Goal: Navigation & Orientation: Find specific page/section

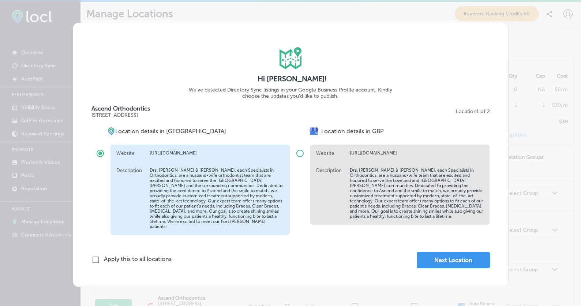
scroll to position [2, 0]
click at [434, 255] on button "Next Location" at bounding box center [452, 260] width 73 height 16
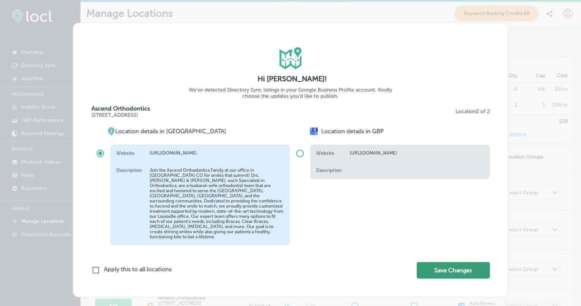
click at [435, 269] on button "Save Changes" at bounding box center [452, 270] width 73 height 16
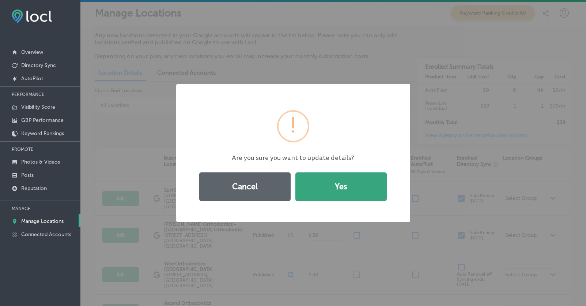
click at [344, 194] on button "Yes" at bounding box center [340, 186] width 91 height 29
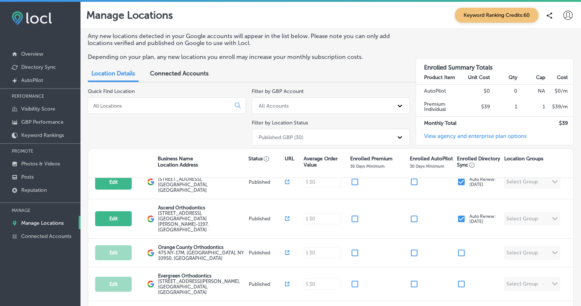
scroll to position [127, 0]
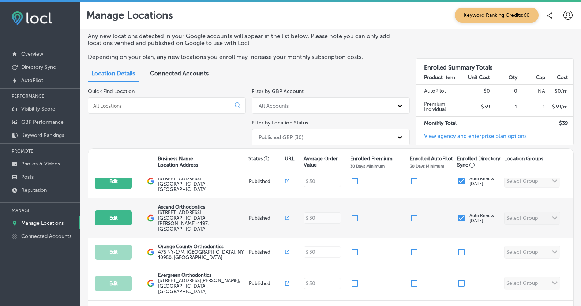
click at [205, 210] on label "[STREET_ADDRESS][PERSON_NAME]" at bounding box center [202, 221] width 89 height 22
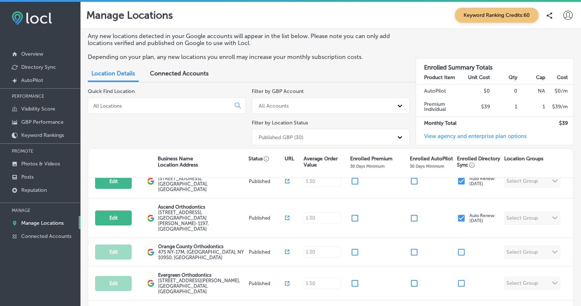
click at [41, 223] on p "Manage Locations" at bounding box center [42, 223] width 42 height 6
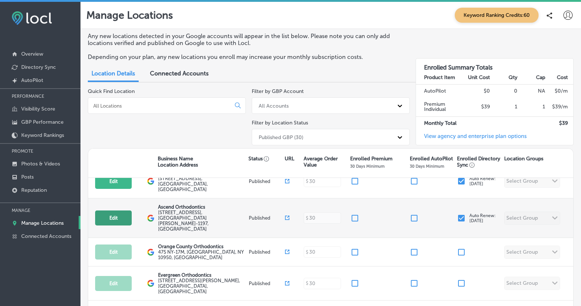
click at [130, 210] on button "Edit" at bounding box center [113, 217] width 37 height 15
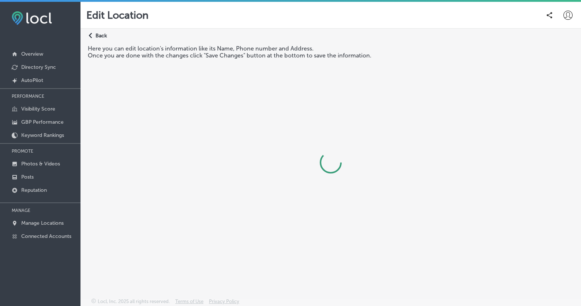
select select "US"
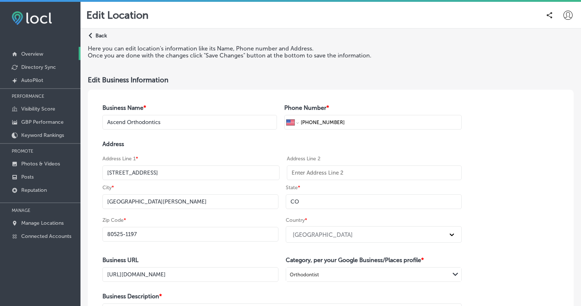
click at [35, 55] on p "Overview" at bounding box center [32, 54] width 22 height 6
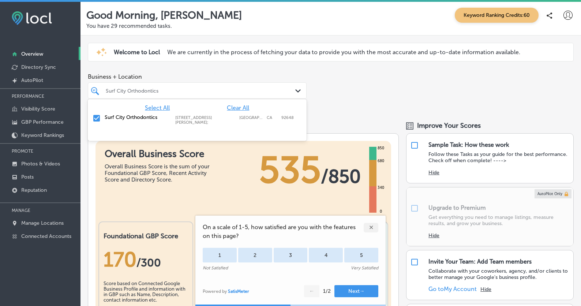
click at [295, 89] on icon "Path Created with Sketch." at bounding box center [297, 90] width 5 height 3
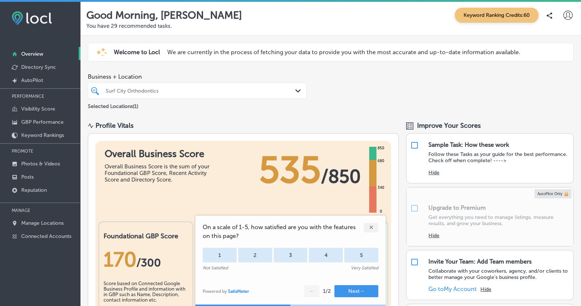
click at [296, 89] on icon "Path Created with Sketch." at bounding box center [297, 90] width 5 height 3
click at [43, 109] on p "Visibility Score" at bounding box center [38, 109] width 34 height 6
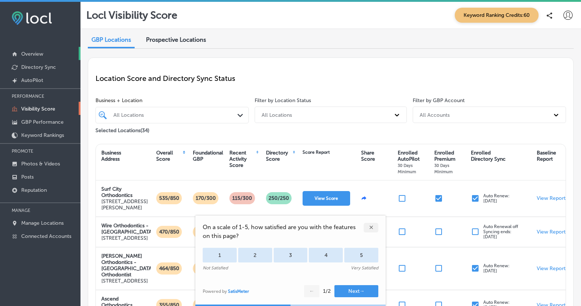
click at [39, 55] on p "Overview" at bounding box center [32, 54] width 22 height 6
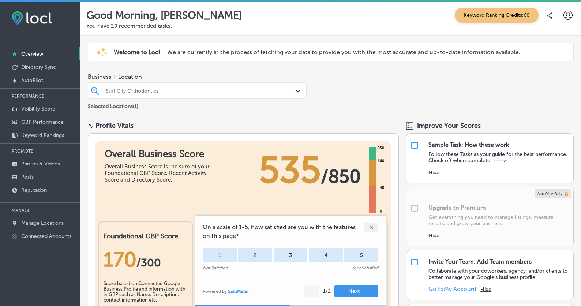
click at [205, 89] on div "Surf City Orthodontics" at bounding box center [201, 90] width 190 height 6
click at [298, 89] on icon "Path Created with Sketch." at bounding box center [297, 90] width 5 height 3
click at [563, 16] on icon at bounding box center [567, 15] width 9 height 9
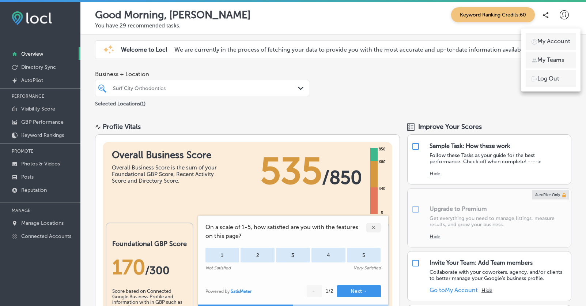
click at [551, 42] on p "My Account" at bounding box center [553, 41] width 33 height 9
select select "US"
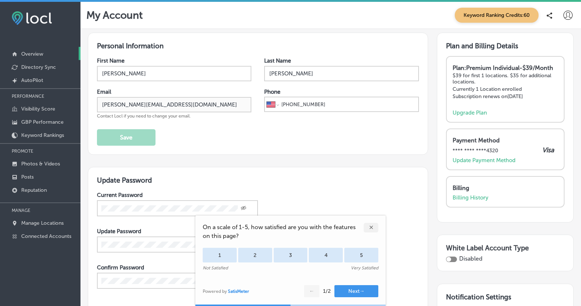
click at [30, 54] on p "Overview" at bounding box center [32, 54] width 22 height 6
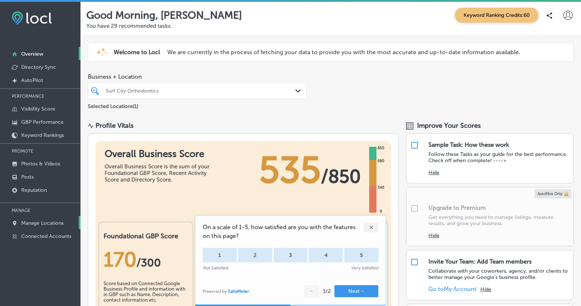
click at [42, 221] on p "Manage Locations" at bounding box center [42, 223] width 42 height 6
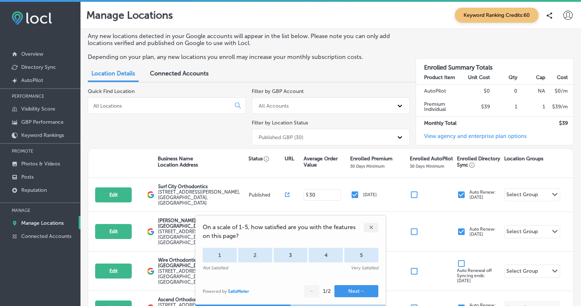
click at [187, 73] on span "Connected Accounts" at bounding box center [179, 73] width 59 height 7
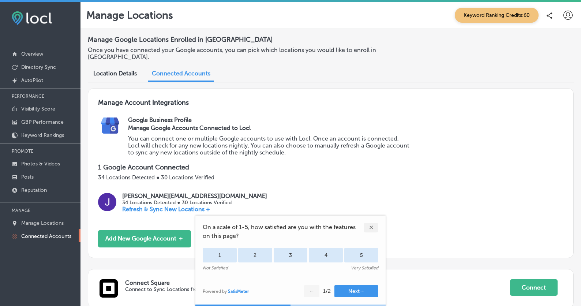
click at [132, 70] on span "Location Details" at bounding box center [115, 73] width 44 height 7
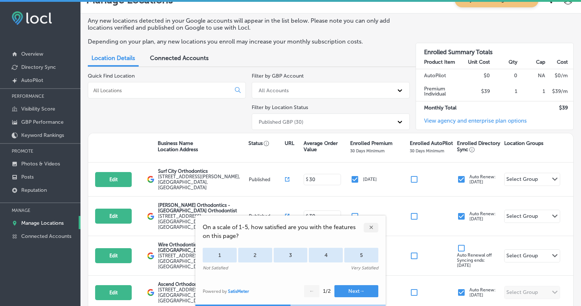
scroll to position [54, 0]
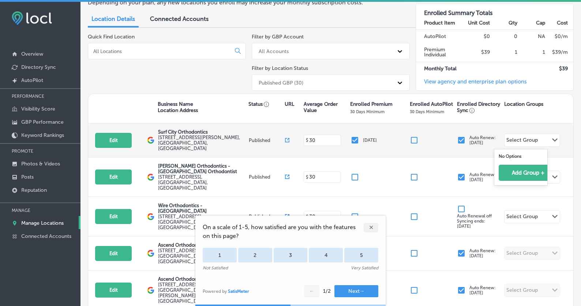
click at [552, 143] on div "Path Created with Sketch." at bounding box center [555, 140] width 6 height 6
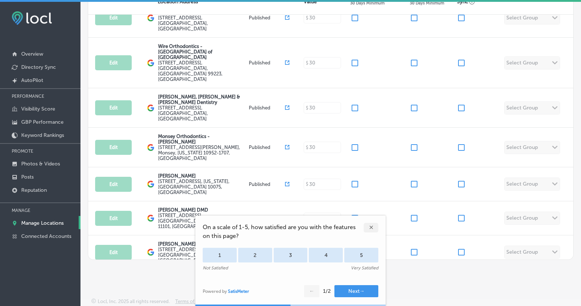
scroll to position [683, 0]
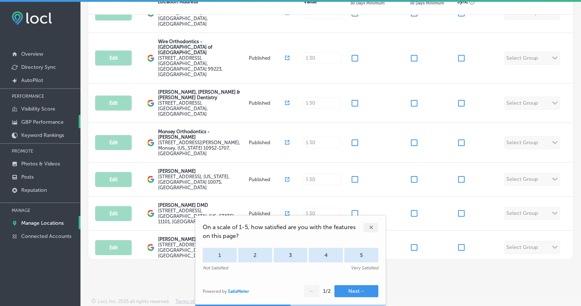
click at [47, 122] on p "GBP Performance" at bounding box center [42, 122] width 42 height 6
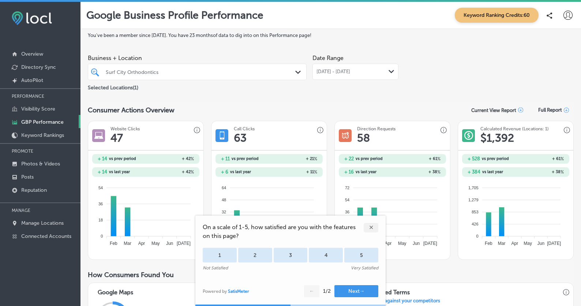
click at [167, 75] on div "Surf City Orthodontics" at bounding box center [201, 72] width 190 height 6
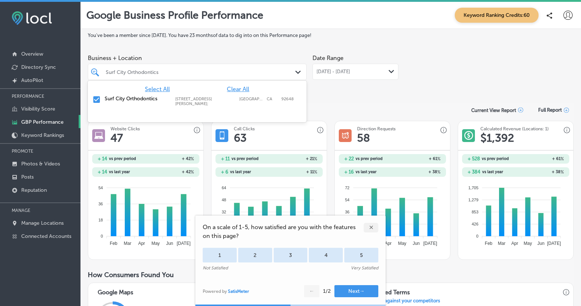
click at [243, 90] on span "Clear All" at bounding box center [238, 89] width 22 height 7
click at [234, 60] on span "Business + Location" at bounding box center [197, 57] width 219 height 7
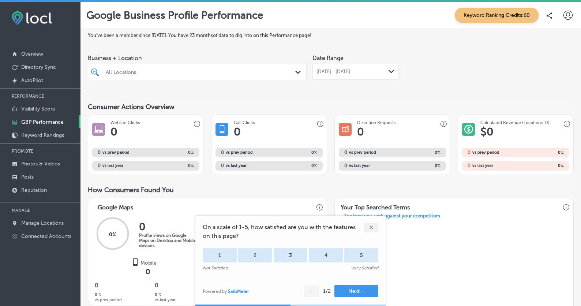
click at [237, 77] on div at bounding box center [188, 72] width 166 height 10
click at [40, 54] on p "Overview" at bounding box center [32, 54] width 22 height 6
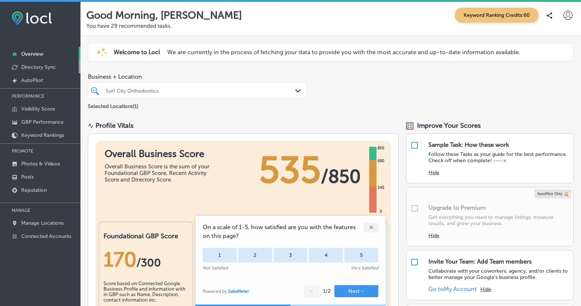
click at [45, 69] on p "Directory Sync" at bounding box center [38, 67] width 35 height 6
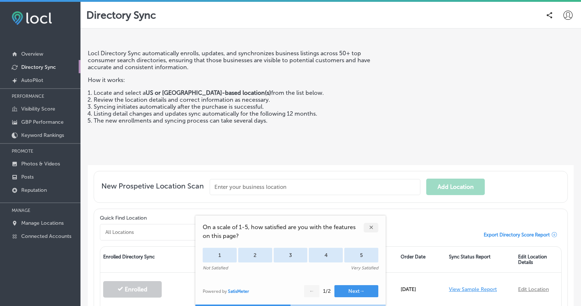
scroll to position [124, 0]
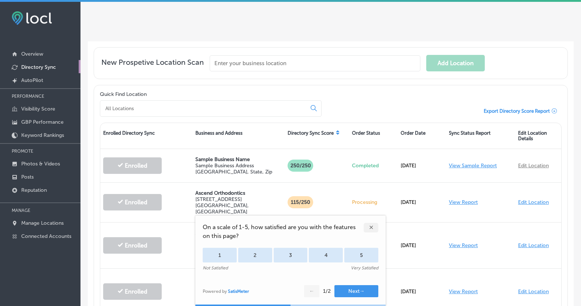
click at [371, 227] on div "✕" at bounding box center [370, 228] width 15 height 10
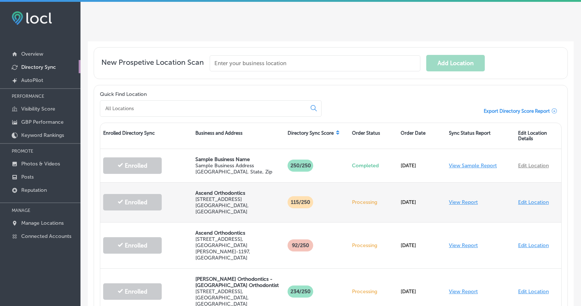
click at [455, 199] on link "View Report" at bounding box center [463, 202] width 29 height 6
